Goal: Information Seeking & Learning: Check status

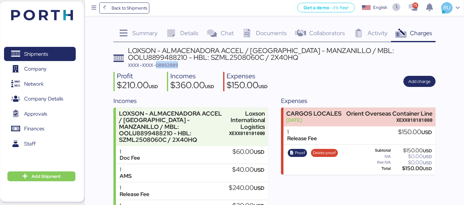
click at [182, 63] on div "LOXSON - ALMACENADORA ACCEL / [GEOGRAPHIC_DATA] - MANZANILLO / MBL: OOLU8899488…" at bounding box center [281, 57] width 307 height 21
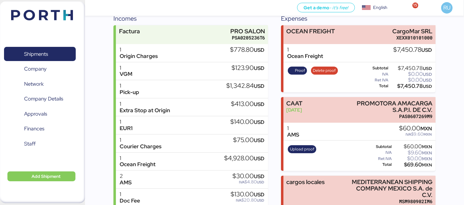
scroll to position [203, 0]
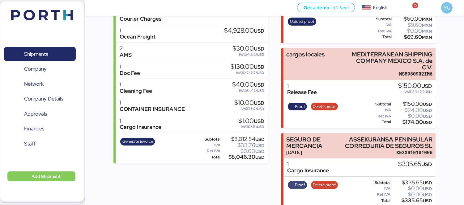
click at [295, 182] on span "Proof" at bounding box center [300, 185] width 10 height 7
click at [273, 94] on div "Incomes Factura PRO SALON PSA0205236T6 1 Origin Charges $778.80 USD 1 VGM $123.…" at bounding box center [274, 46] width 322 height 321
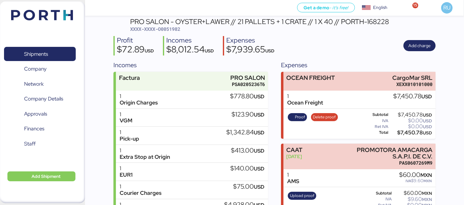
scroll to position [0, 0]
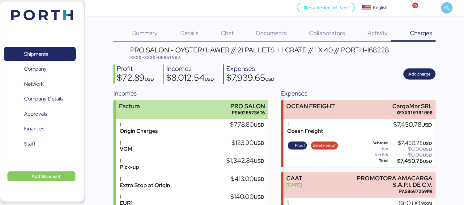
click at [188, 106] on div "Factura PRO SALON PSA0205236T6" at bounding box center [192, 109] width 152 height 19
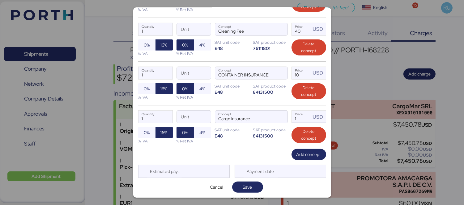
scroll to position [500, 0]
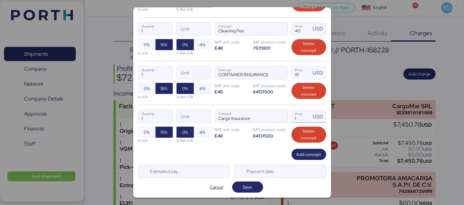
click at [300, 114] on input "1" at bounding box center [301, 117] width 19 height 12
paste input "503.46"
click at [300, 114] on input "503.46" at bounding box center [301, 117] width 19 height 12
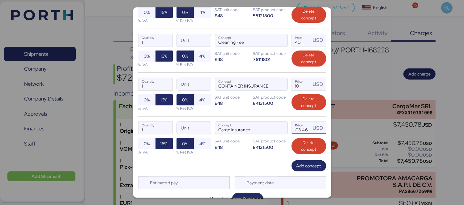
scroll to position [501, 0]
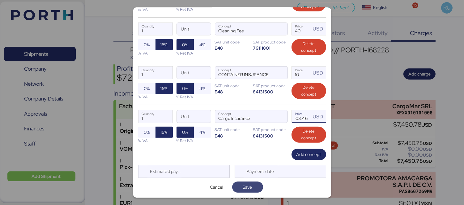
type input "503.46"
click at [249, 186] on span "Save" at bounding box center [247, 187] width 9 height 7
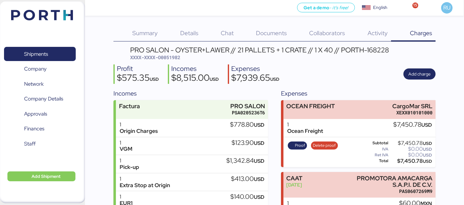
click at [65, 9] on div "Shipments 0 Company 0 Network 0 Company Details 0 Approvals 0 Finances 0 Staff …" at bounding box center [42, 103] width 85 height 202
click at [67, 13] on img at bounding box center [42, 15] width 62 height 11
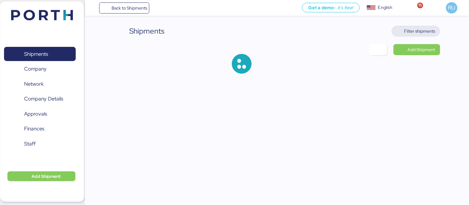
click at [405, 36] on span "Filter shipments" at bounding box center [415, 31] width 49 height 11
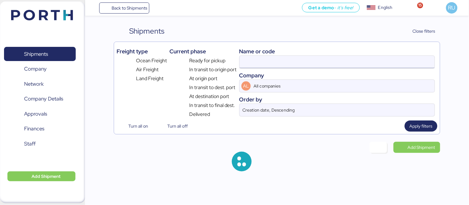
click at [314, 63] on input at bounding box center [336, 62] width 195 height 12
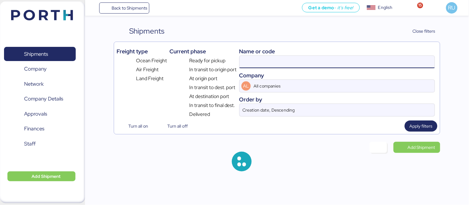
paste input "O0051996"
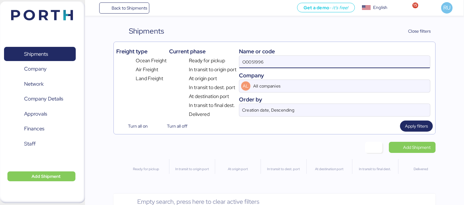
scroll to position [16, 0]
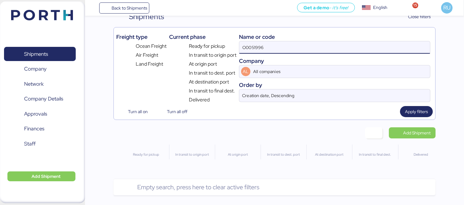
type input "O0051996"
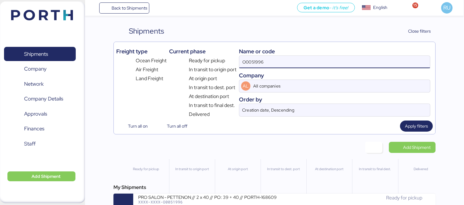
scroll to position [15, 0]
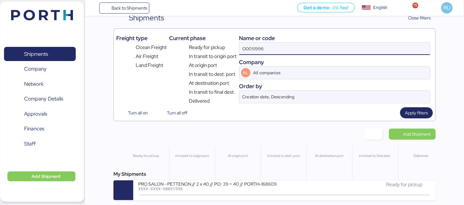
click at [266, 180] on div "My Shipments PRO SALON - PETTENON // 2 x 40 // PO: 39 + 40 // PORTH-168609 XXXX…" at bounding box center [274, 186] width 322 height 30
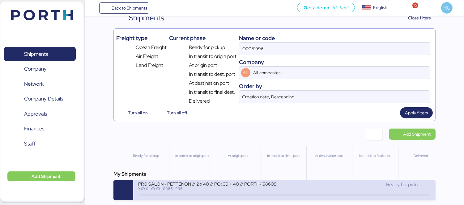
click at [275, 187] on div "XXXX-XXXX-O0051996" at bounding box center [211, 189] width 146 height 4
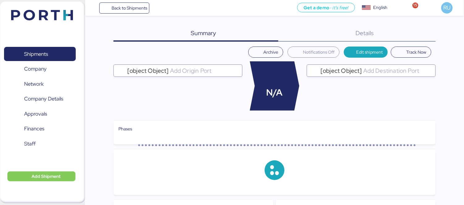
click at [380, 39] on div "Details 0" at bounding box center [357, 34] width 158 height 16
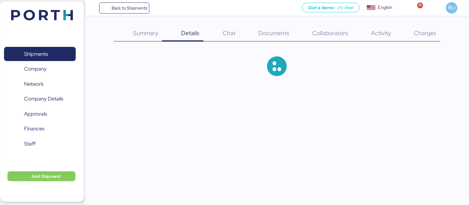
click at [418, 39] on div "Charges 0" at bounding box center [417, 34] width 45 height 16
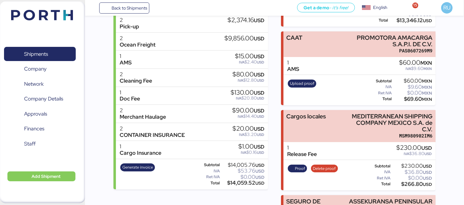
scroll to position [203, 0]
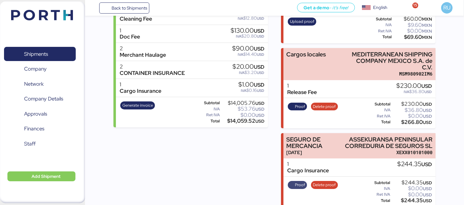
click at [298, 182] on span "Proof" at bounding box center [300, 185] width 10 height 7
click at [297, 182] on span "Proof" at bounding box center [300, 185] width 10 height 7
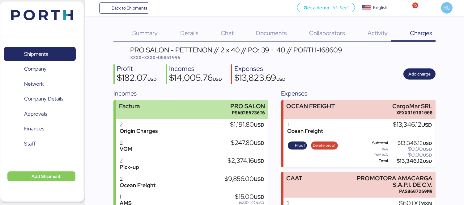
click at [193, 105] on div "Factura PRO SALON PSA0205236T6" at bounding box center [192, 109] width 152 height 19
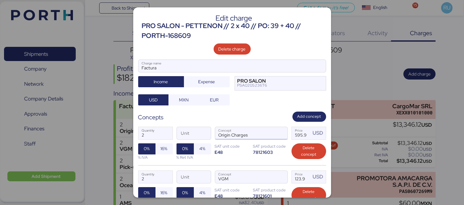
scroll to position [412, 0]
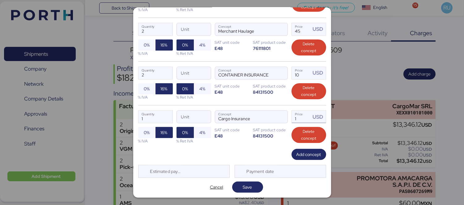
click at [301, 118] on input "1" at bounding box center [301, 117] width 19 height 12
type input "366.52"
click at [243, 190] on span "Save" at bounding box center [247, 187] width 9 height 7
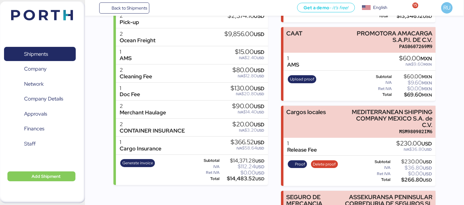
scroll to position [146, 0]
click at [177, 201] on div "Incomes Factura PRO SALON PSA0205236T6 2 Origin Charges $1,191.80 USD 2 VGM $24…" at bounding box center [190, 103] width 154 height 321
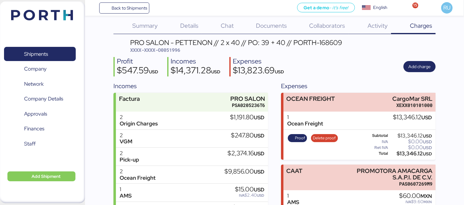
scroll to position [0, 0]
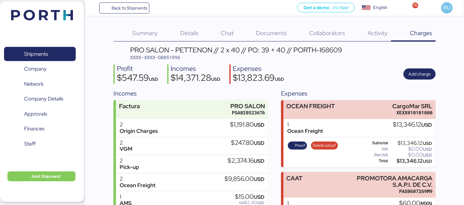
click at [59, 18] on img at bounding box center [42, 15] width 62 height 11
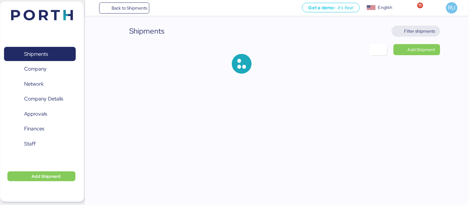
click at [416, 28] on span "Filter shipments" at bounding box center [419, 30] width 31 height 7
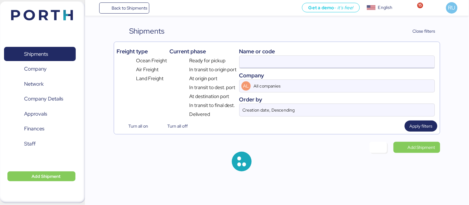
click at [302, 57] on input at bounding box center [336, 62] width 195 height 12
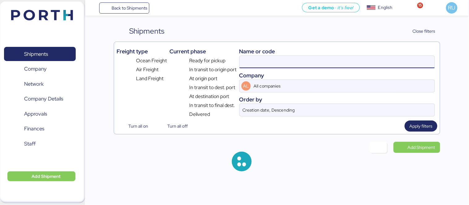
paste input "O0052108"
type input "O0052108"
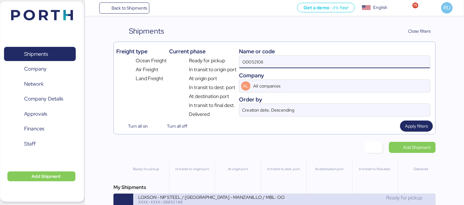
click at [267, 203] on div "XXXX-XXXX-O0052108" at bounding box center [211, 202] width 146 height 4
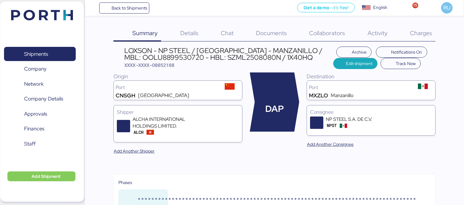
click at [267, 38] on div "Documents 0" at bounding box center [263, 34] width 53 height 16
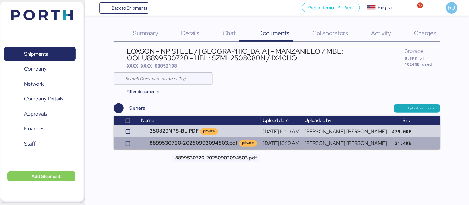
click at [190, 143] on td "8899530720-20250902094503.pdf private" at bounding box center [200, 144] width 122 height 12
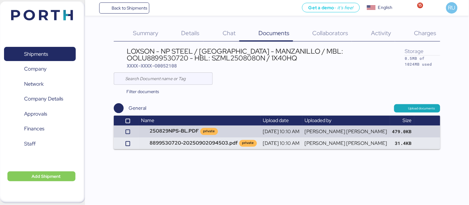
click at [323, 51] on div "LOXSON - NP STEEL / SHANGHAI - MANZANILLO / MBL: OOLU8899530720 - HBL: SZML2508…" at bounding box center [266, 55] width 278 height 14
copy div "OOLU8899530720"
